Goal: Find specific page/section: Find specific page/section

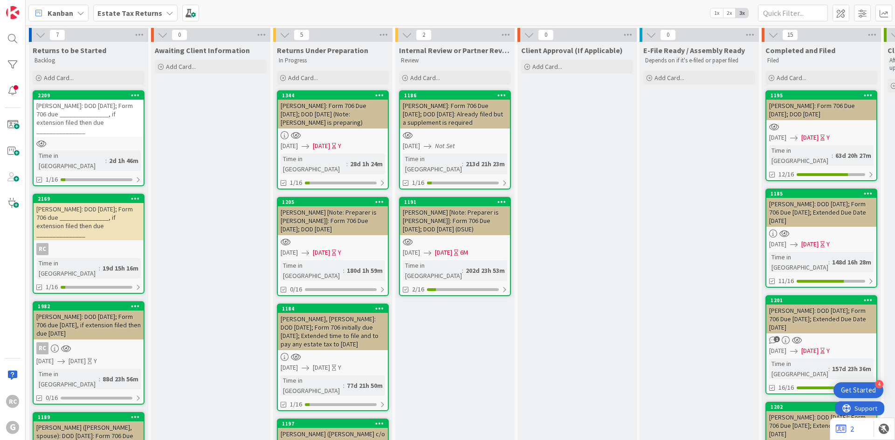
click at [155, 14] on b "Estate Tax Returns" at bounding box center [129, 12] width 65 height 9
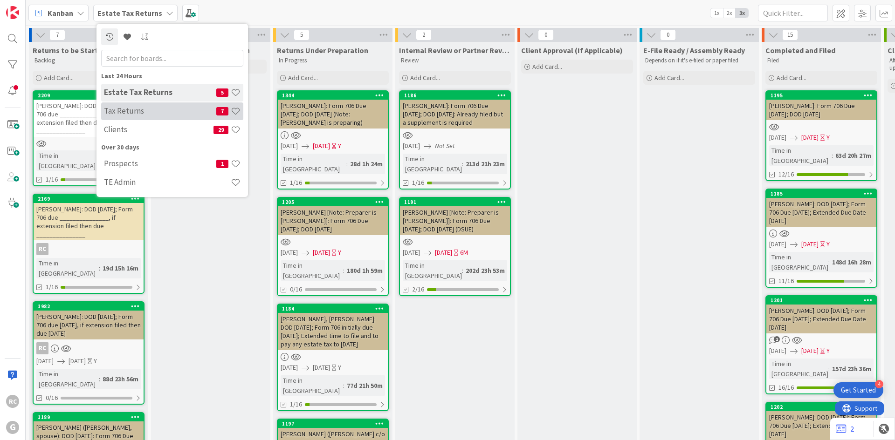
click at [127, 115] on h4 "Tax Returns" at bounding box center [160, 110] width 112 height 9
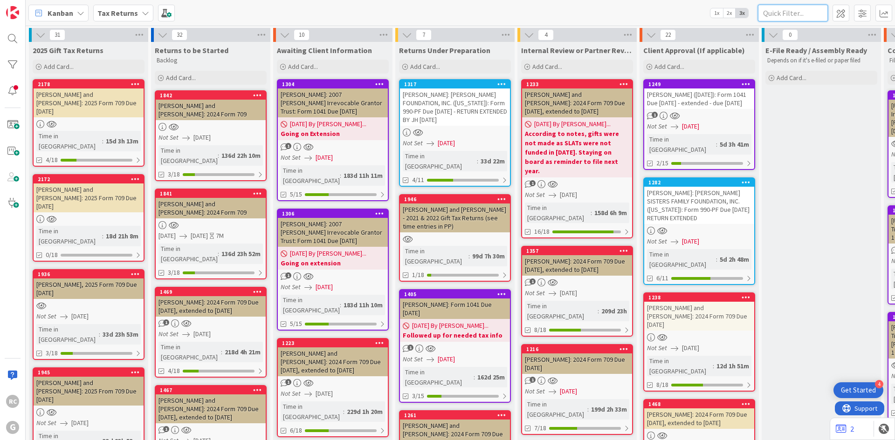
click at [789, 14] on input "text" at bounding box center [793, 13] width 70 height 17
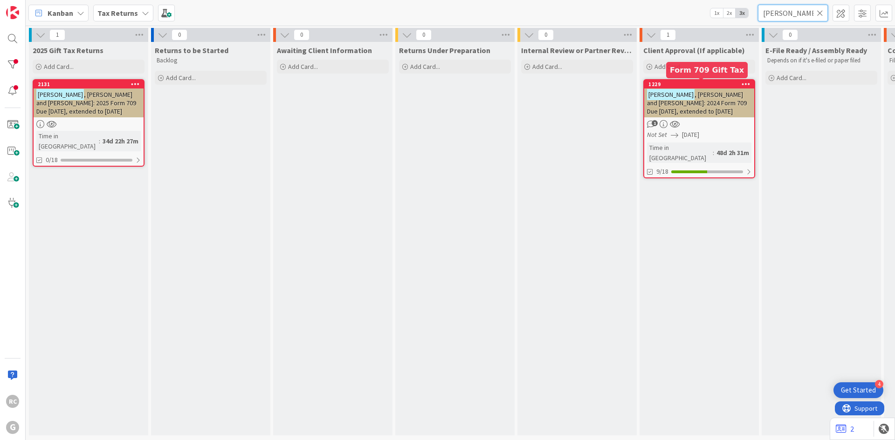
type input "[PERSON_NAME]"
click at [684, 88] on div "1229" at bounding box center [699, 84] width 110 height 8
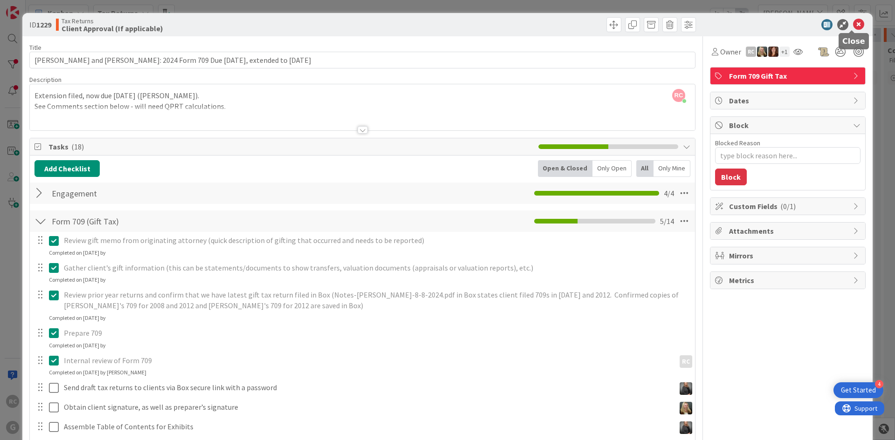
click at [853, 25] on icon at bounding box center [858, 24] width 11 height 11
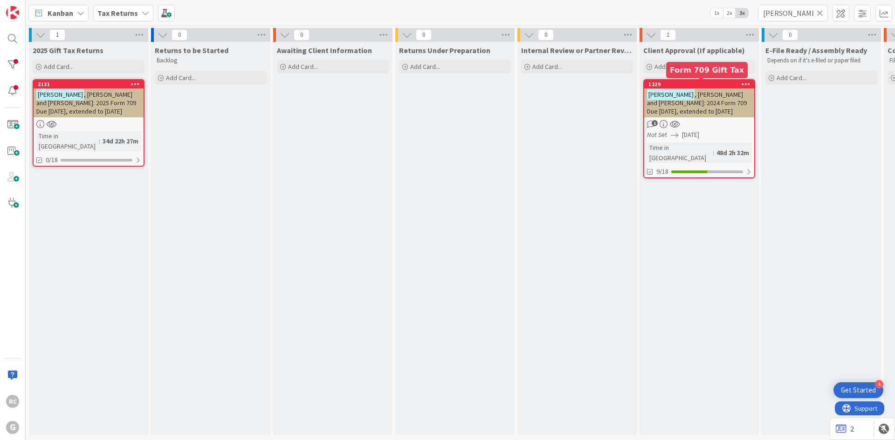
click at [689, 84] on div "1229" at bounding box center [701, 84] width 106 height 7
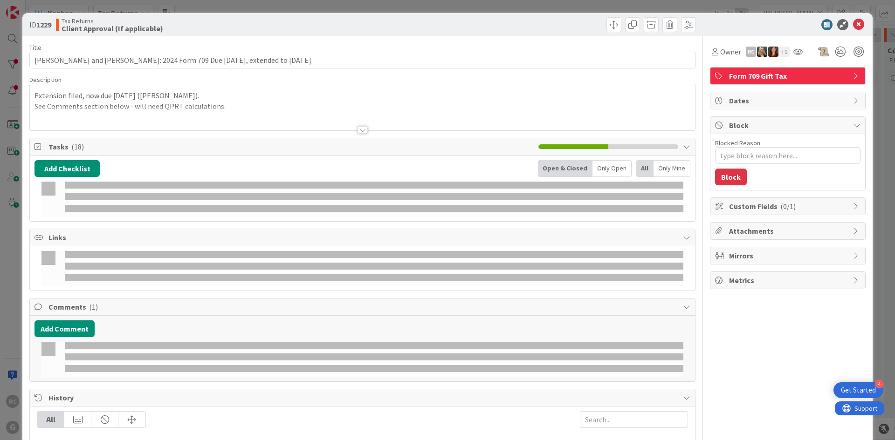
type textarea "x"
